Goal: Use online tool/utility: Utilize a website feature to perform a specific function

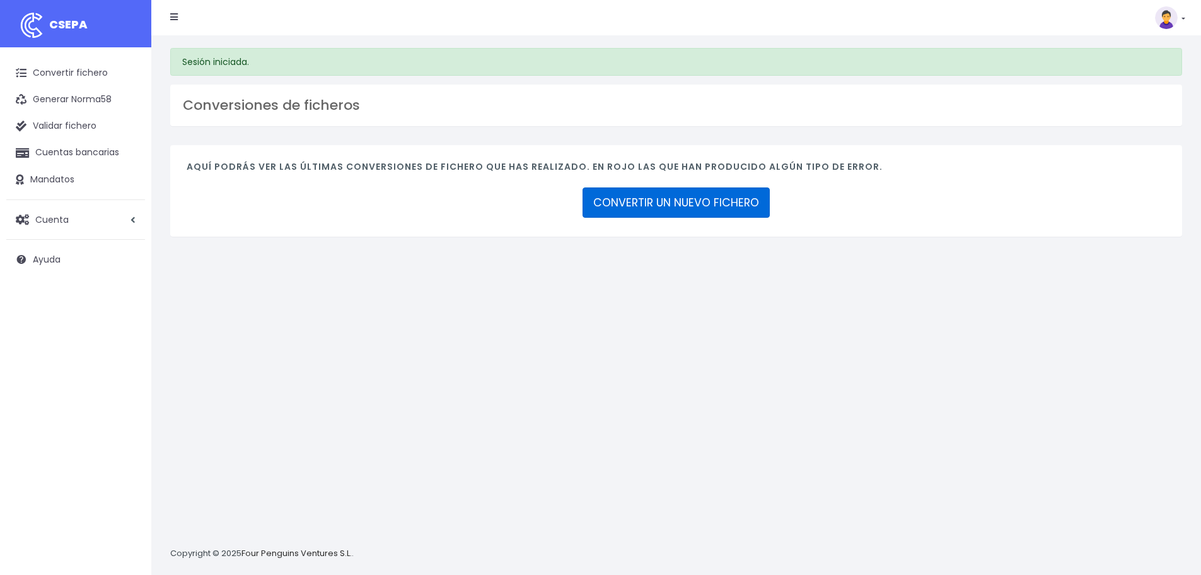
click at [625, 208] on link "CONVERTIR UN NUEVO FICHERO" at bounding box center [676, 202] width 187 height 30
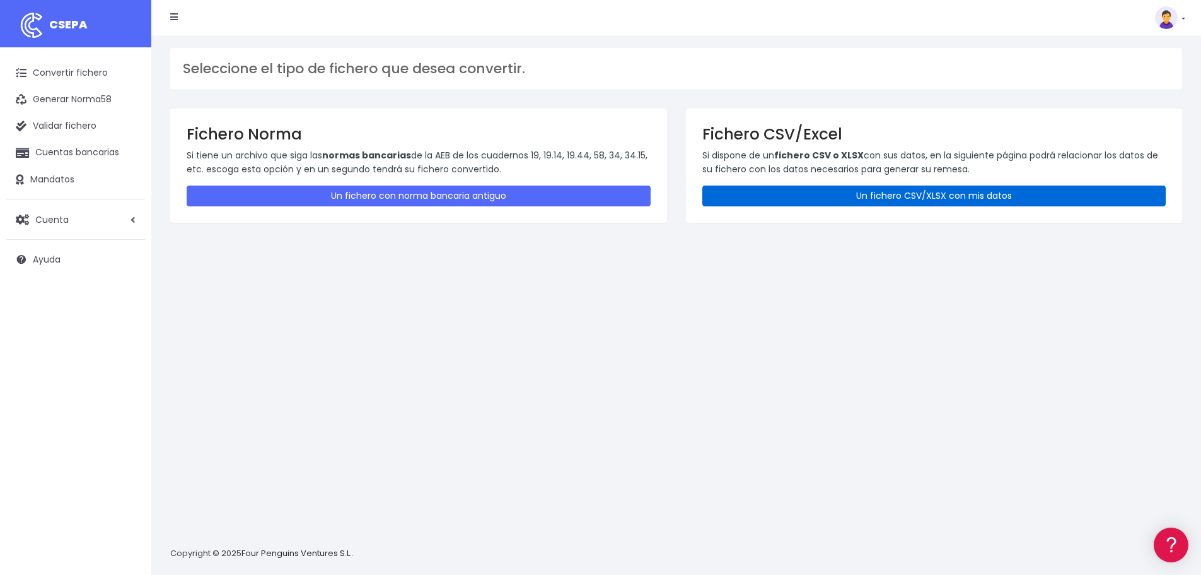
click at [875, 199] on link "Un fichero CSV/XLSX con mis datos" at bounding box center [935, 195] width 464 height 21
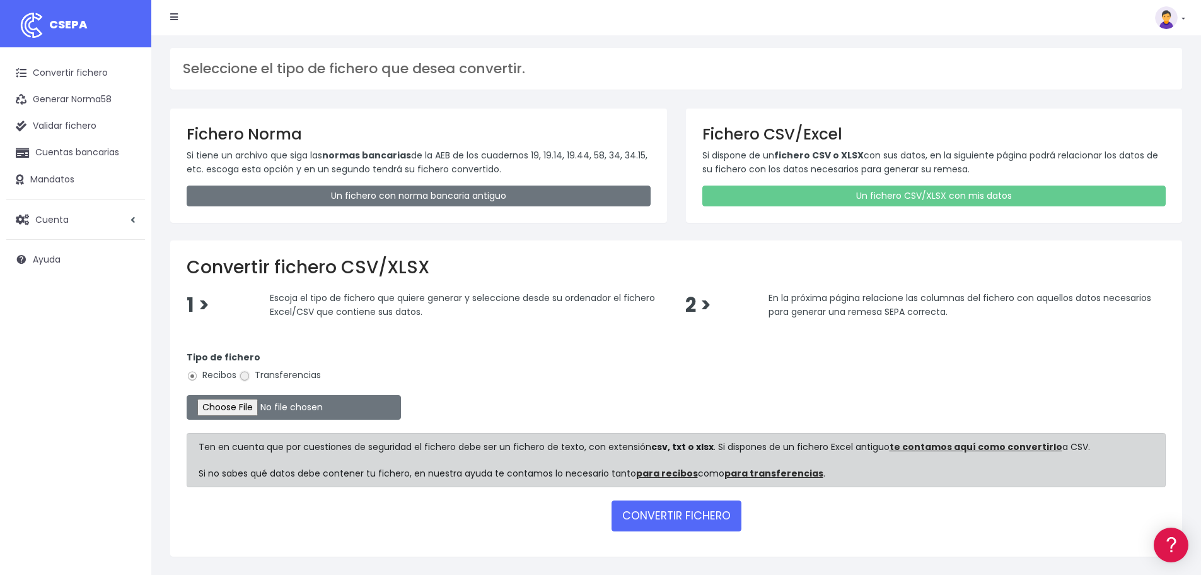
click at [243, 376] on input "Transferencias" at bounding box center [244, 375] width 11 height 11
radio input "true"
click at [262, 409] on input "file" at bounding box center [294, 407] width 214 height 25
type input "C:\fakepath\Transferencia CD SEPA 220825.xlsx"
click at [681, 499] on form "Tipo de fichero Recibos Transferencias Ten en cuenta que por cuestiones de segu…" at bounding box center [676, 438] width 979 height 202
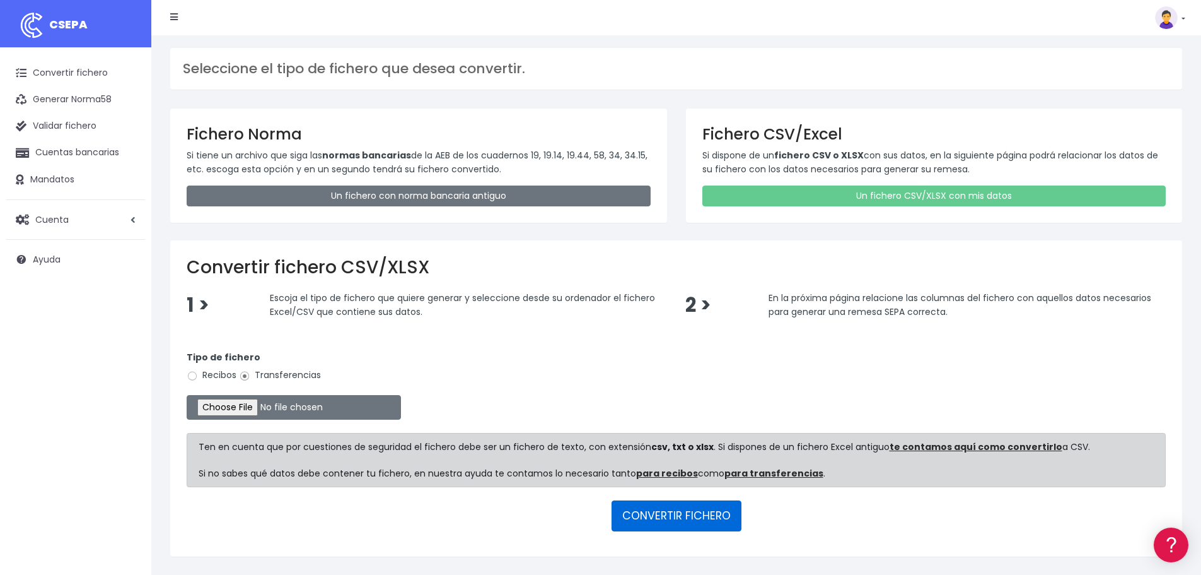
click at [684, 518] on button "CONVERTIR FICHERO" at bounding box center [677, 515] width 130 height 30
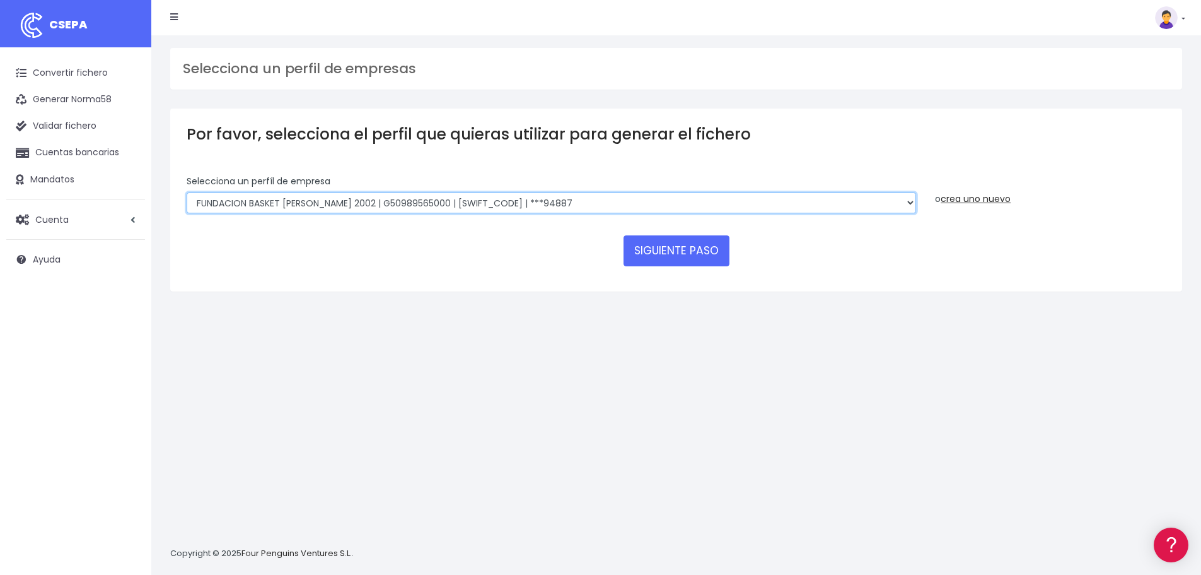
click at [911, 201] on select "FUNDACION BASKET ZARAGOZA 2002 | G50989565000 | CAIXESBBXXX | ***94887 BASKET Z…" at bounding box center [552, 202] width 730 height 21
select select "1983"
click at [187, 192] on select "FUNDACION BASKET ZARAGOZA 2002 | G50989565000 | CAIXESBBXXX | ***94887 BASKET Z…" at bounding box center [552, 202] width 730 height 21
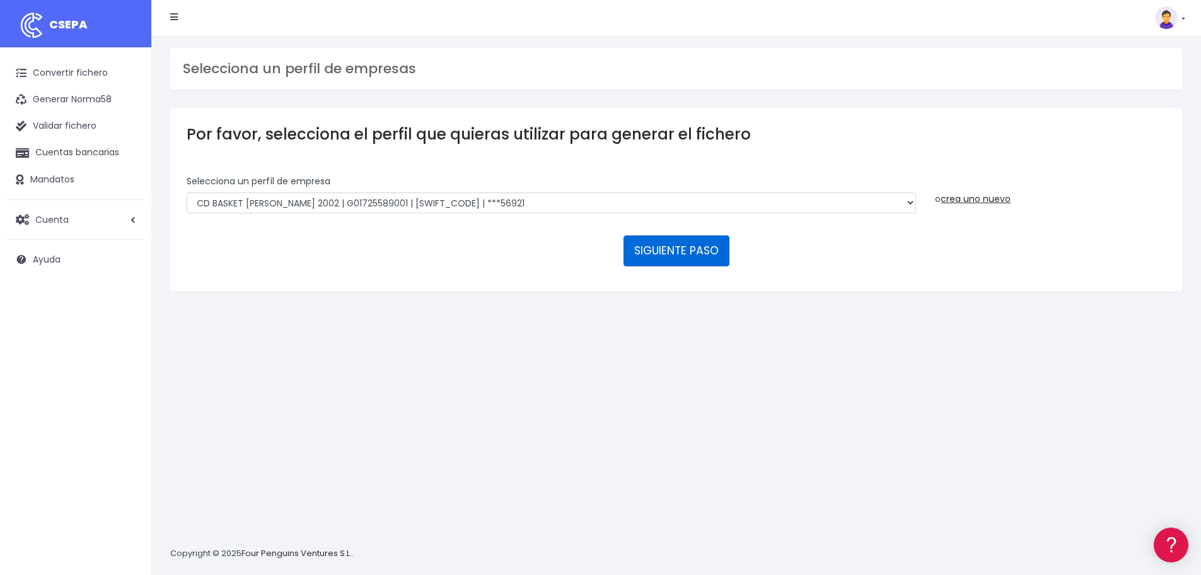
click at [704, 251] on button "SIGUIENTE PASO" at bounding box center [677, 250] width 106 height 30
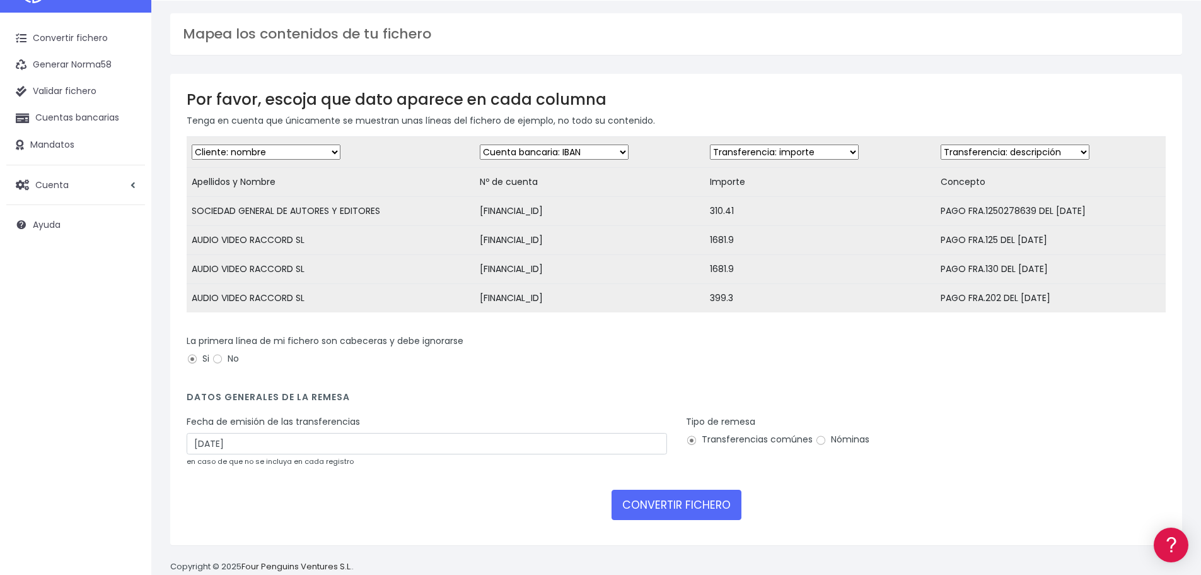
scroll to position [69, 0]
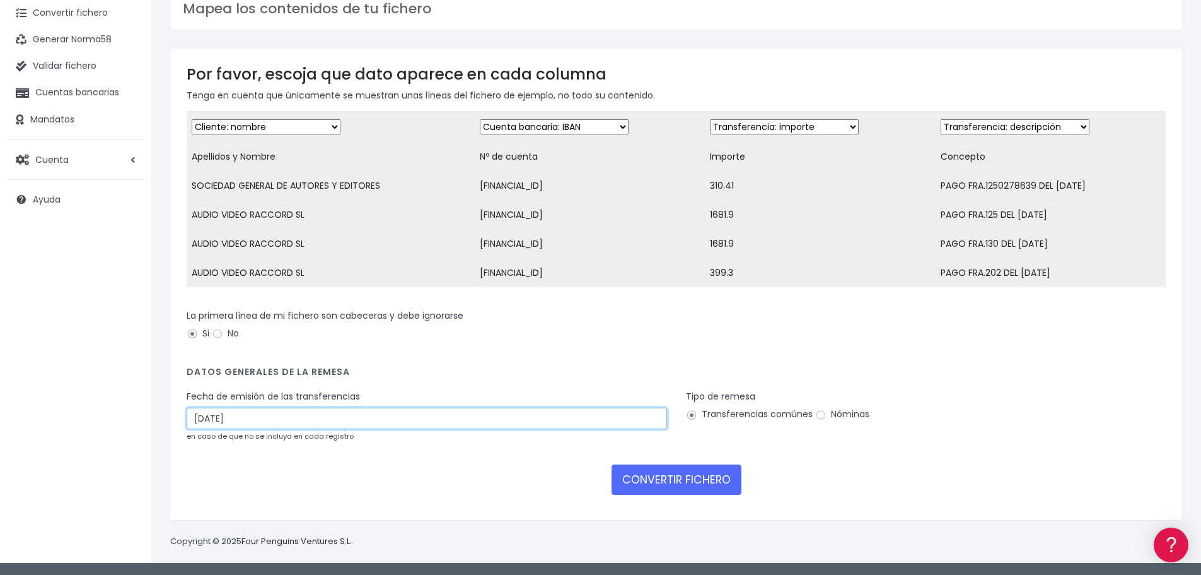
click at [383, 421] on input "24/08/2025" at bounding box center [427, 417] width 481 height 21
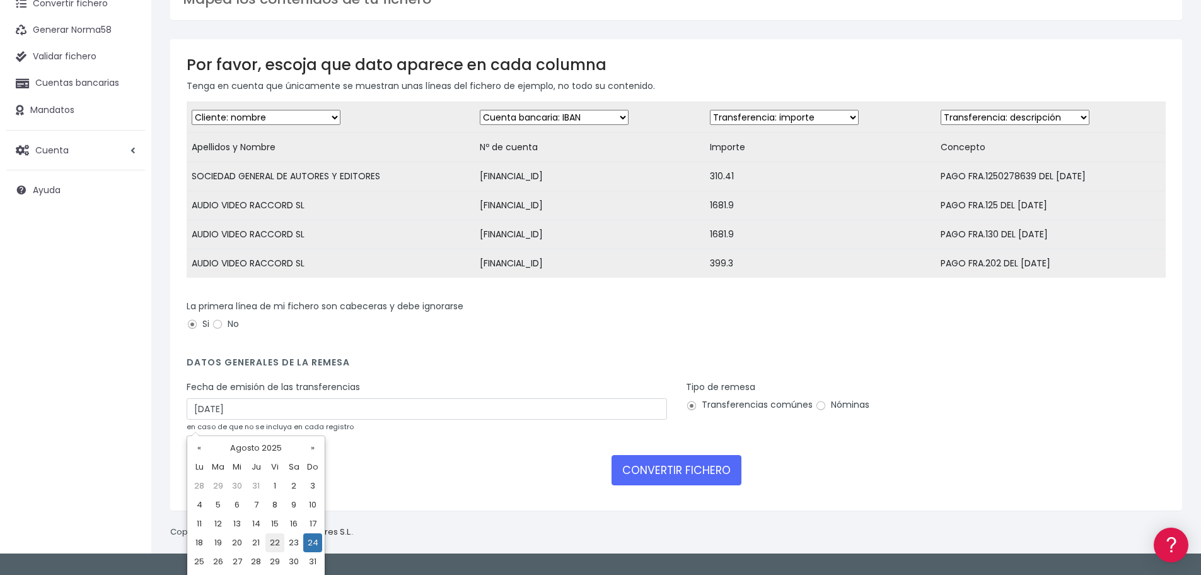
click at [272, 544] on td "22" at bounding box center [275, 542] width 19 height 19
type input "22/08/2025"
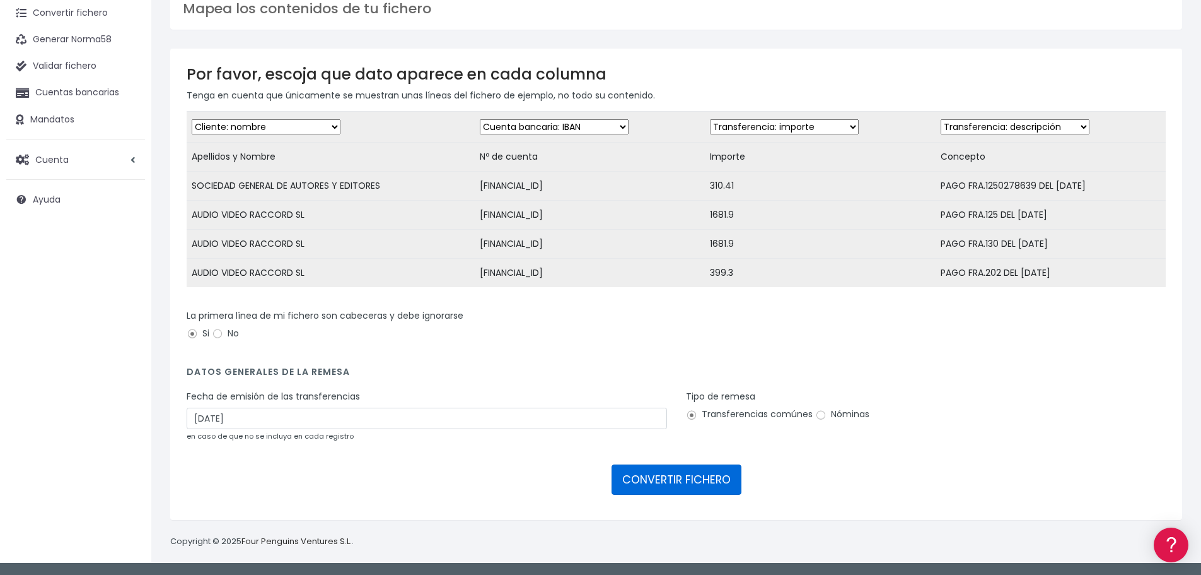
click at [707, 484] on button "CONVERTIR FICHERO" at bounding box center [677, 479] width 130 height 30
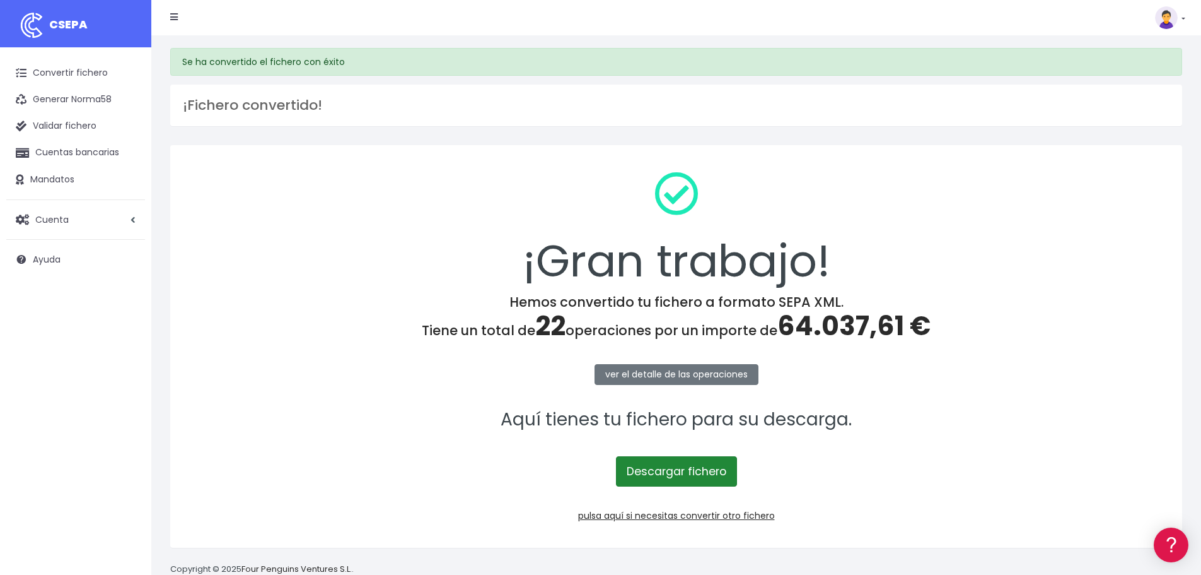
click at [696, 470] on link "Descargar fichero" at bounding box center [676, 471] width 121 height 30
